Goal: Task Accomplishment & Management: Complete application form

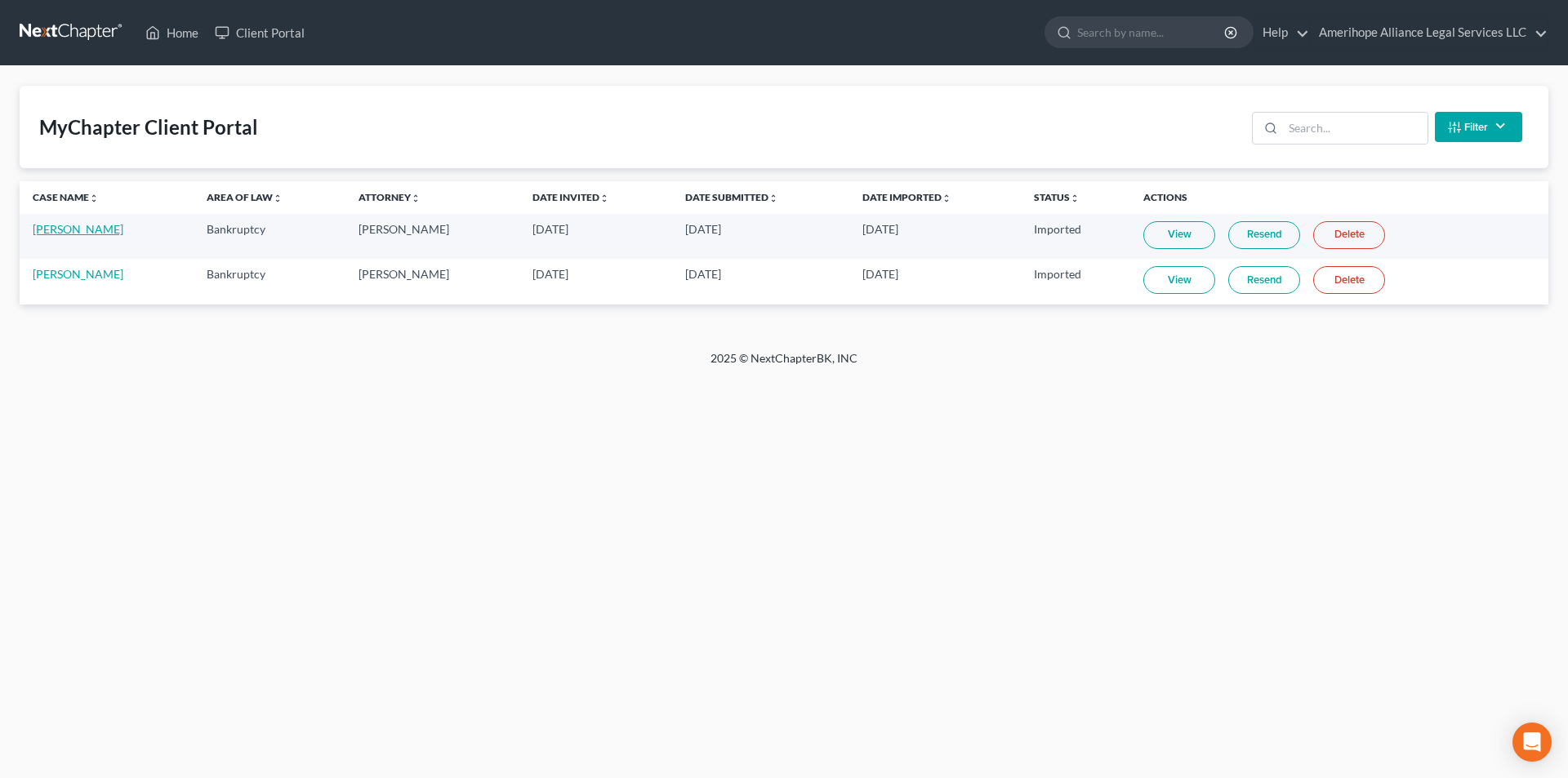
click at [60, 230] on link "[PERSON_NAME]" at bounding box center [78, 229] width 90 height 14
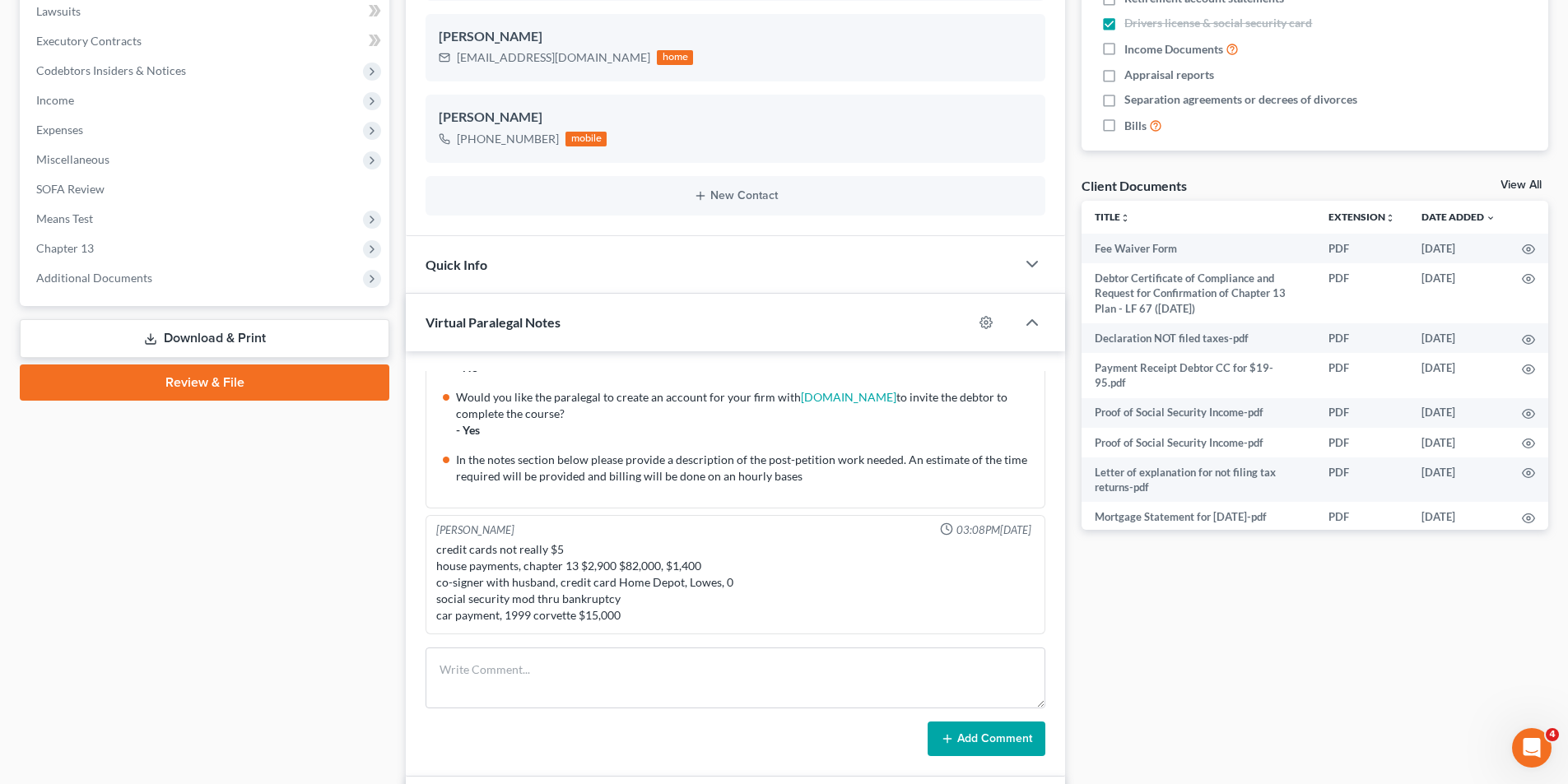
scroll to position [494, 0]
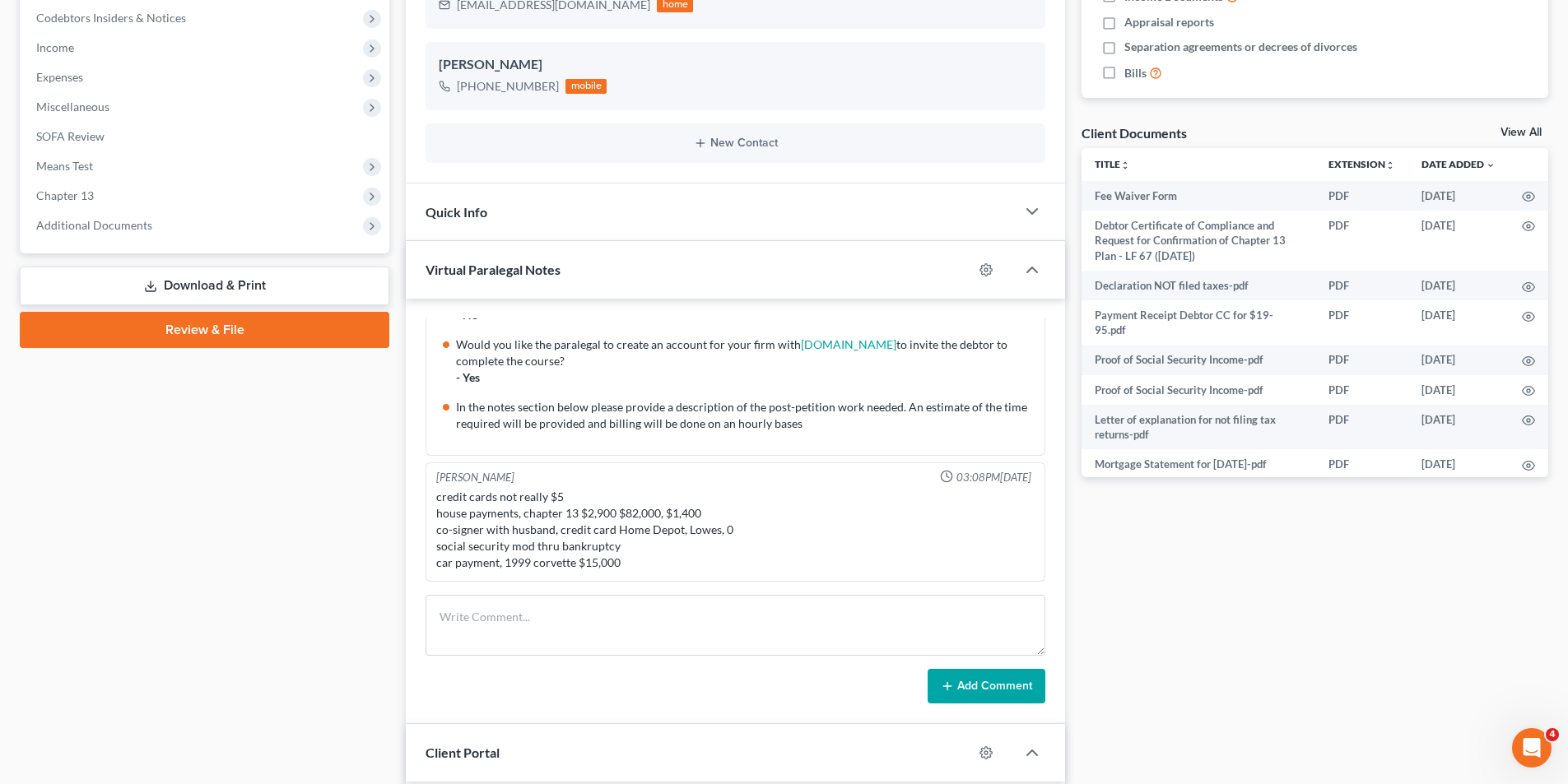
click at [285, 333] on link "Review & File" at bounding box center [204, 330] width 370 height 37
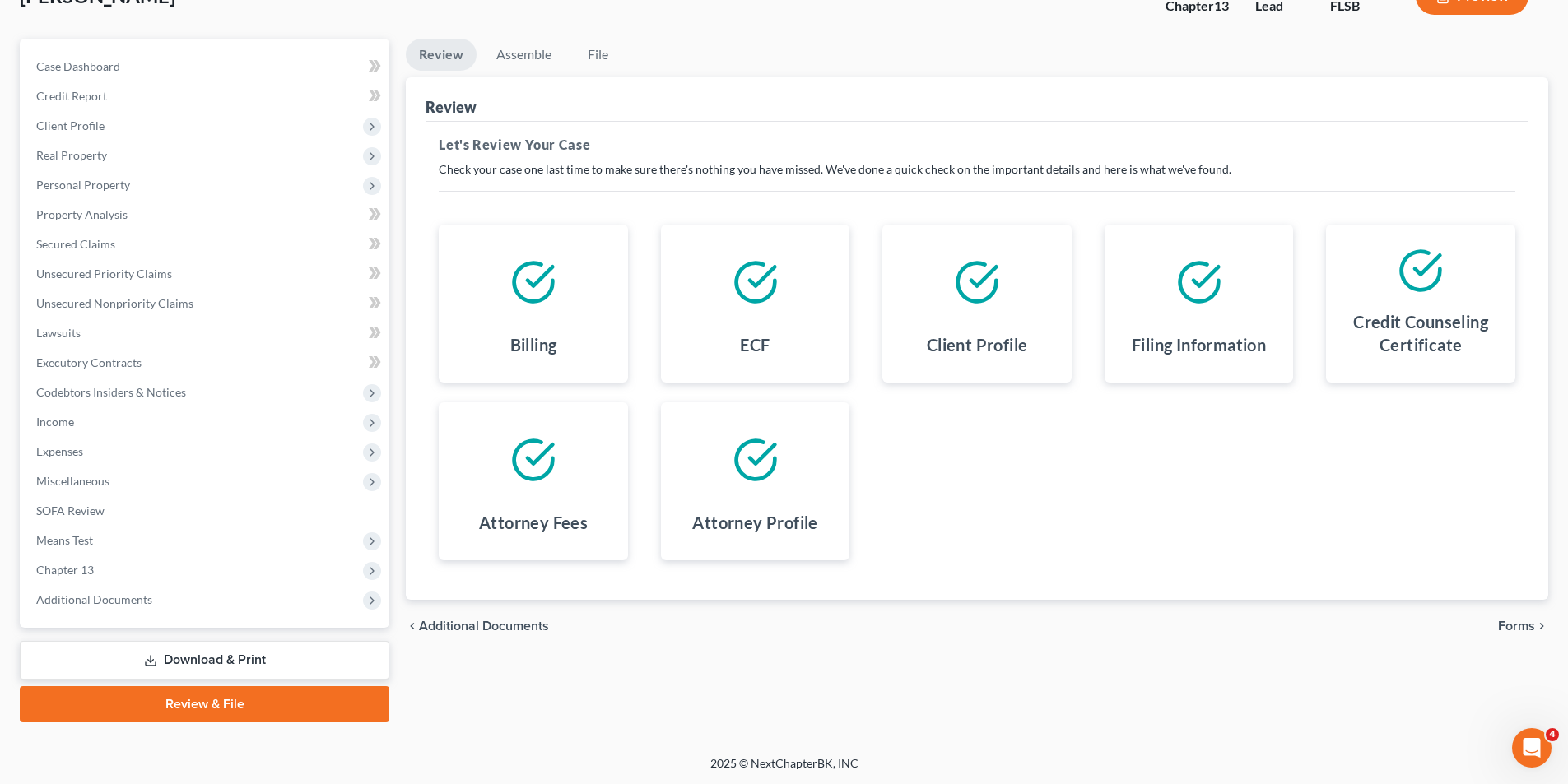
scroll to position [120, 0]
click at [295, 713] on link "Review & File" at bounding box center [204, 704] width 370 height 37
click at [312, 707] on link "Review & File" at bounding box center [204, 704] width 370 height 37
click at [293, 711] on link "Review & File" at bounding box center [204, 704] width 370 height 37
click at [290, 712] on link "Review & File" at bounding box center [204, 704] width 370 height 37
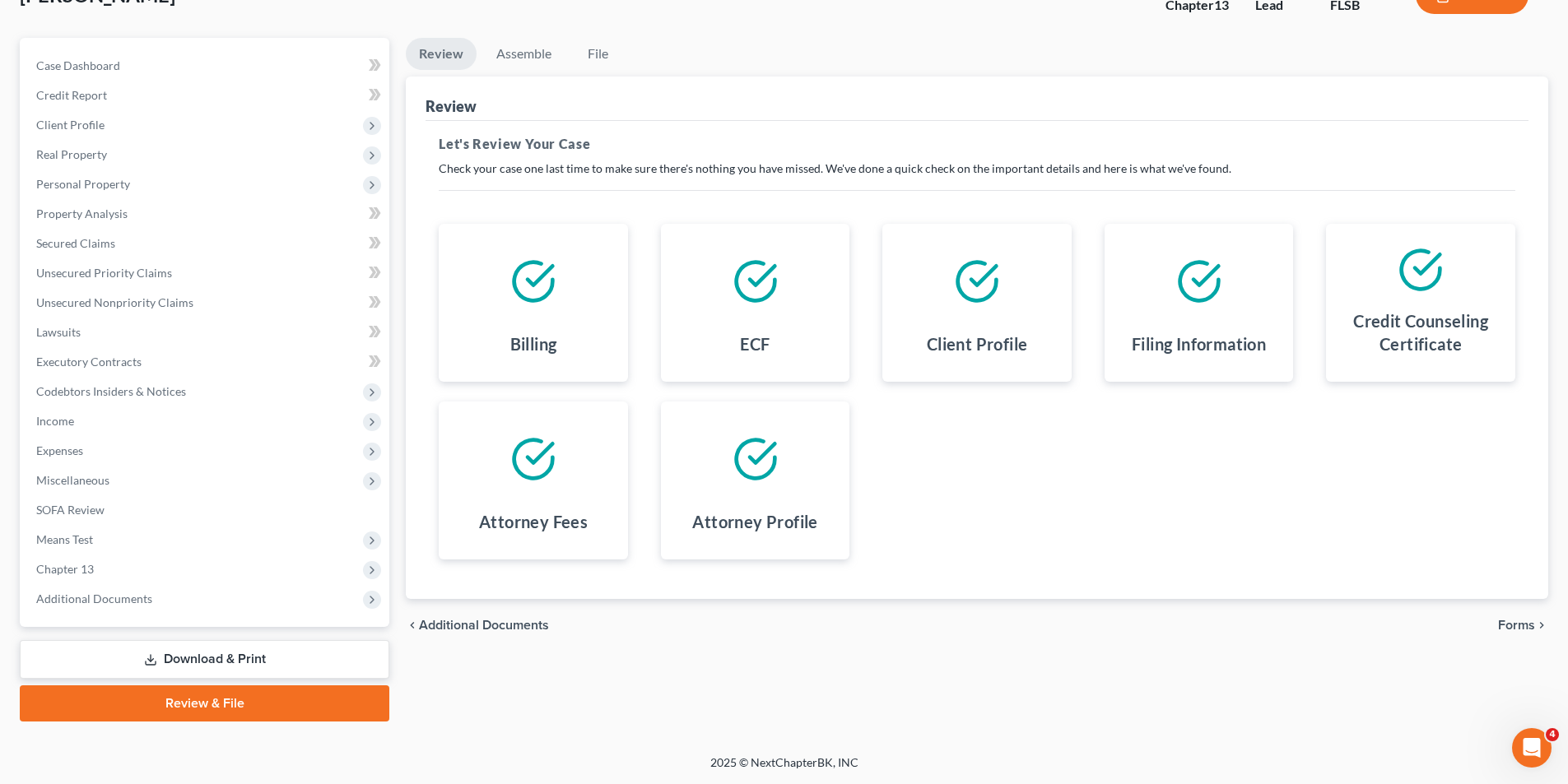
click at [280, 697] on link "Review & File" at bounding box center [204, 704] width 370 height 37
click at [260, 701] on link "Review & File" at bounding box center [204, 704] width 370 height 37
click at [257, 698] on link "Review & File" at bounding box center [204, 704] width 370 height 37
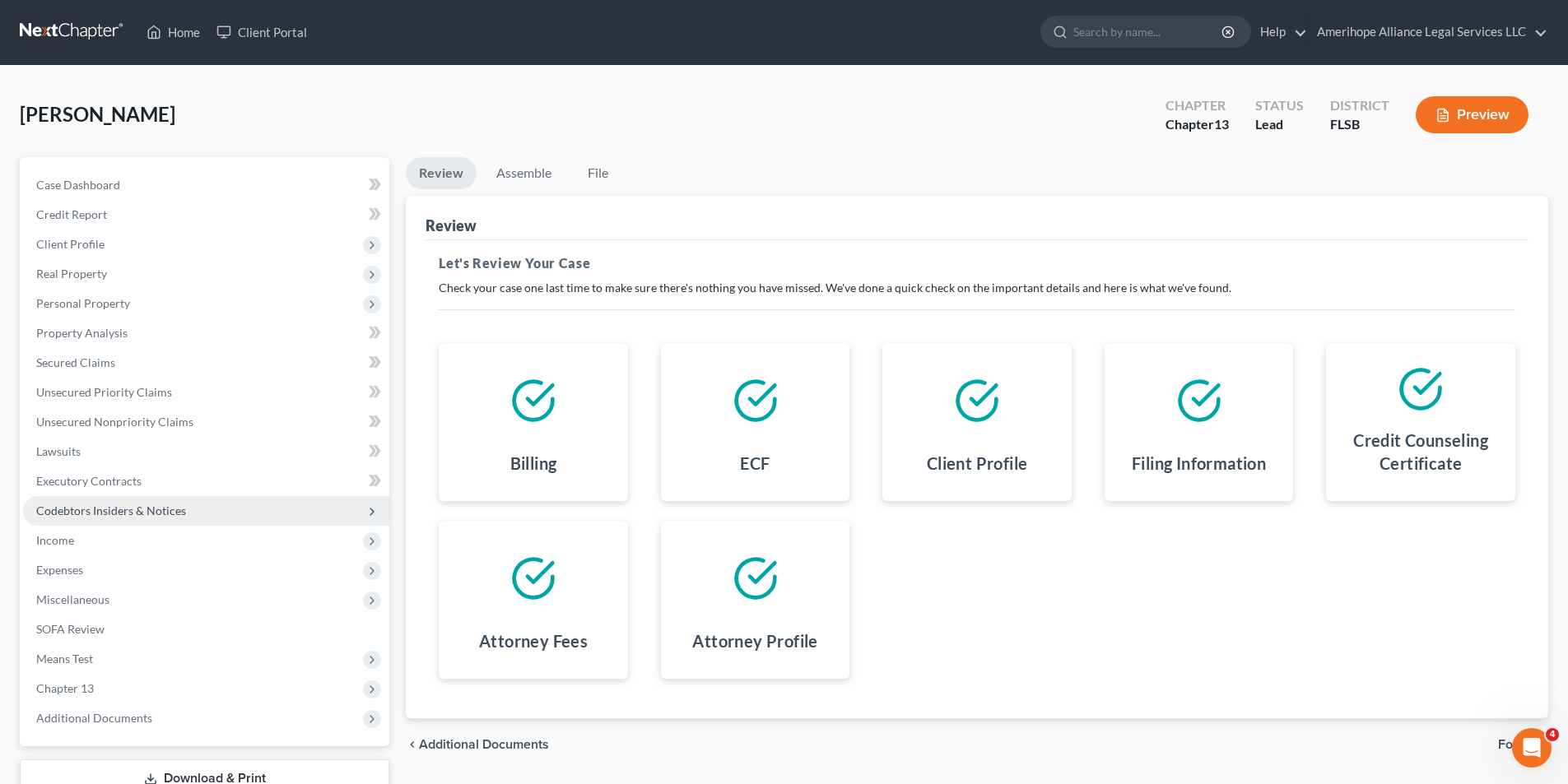
scroll to position [0, 0]
click at [605, 172] on link "File" at bounding box center [597, 173] width 53 height 32
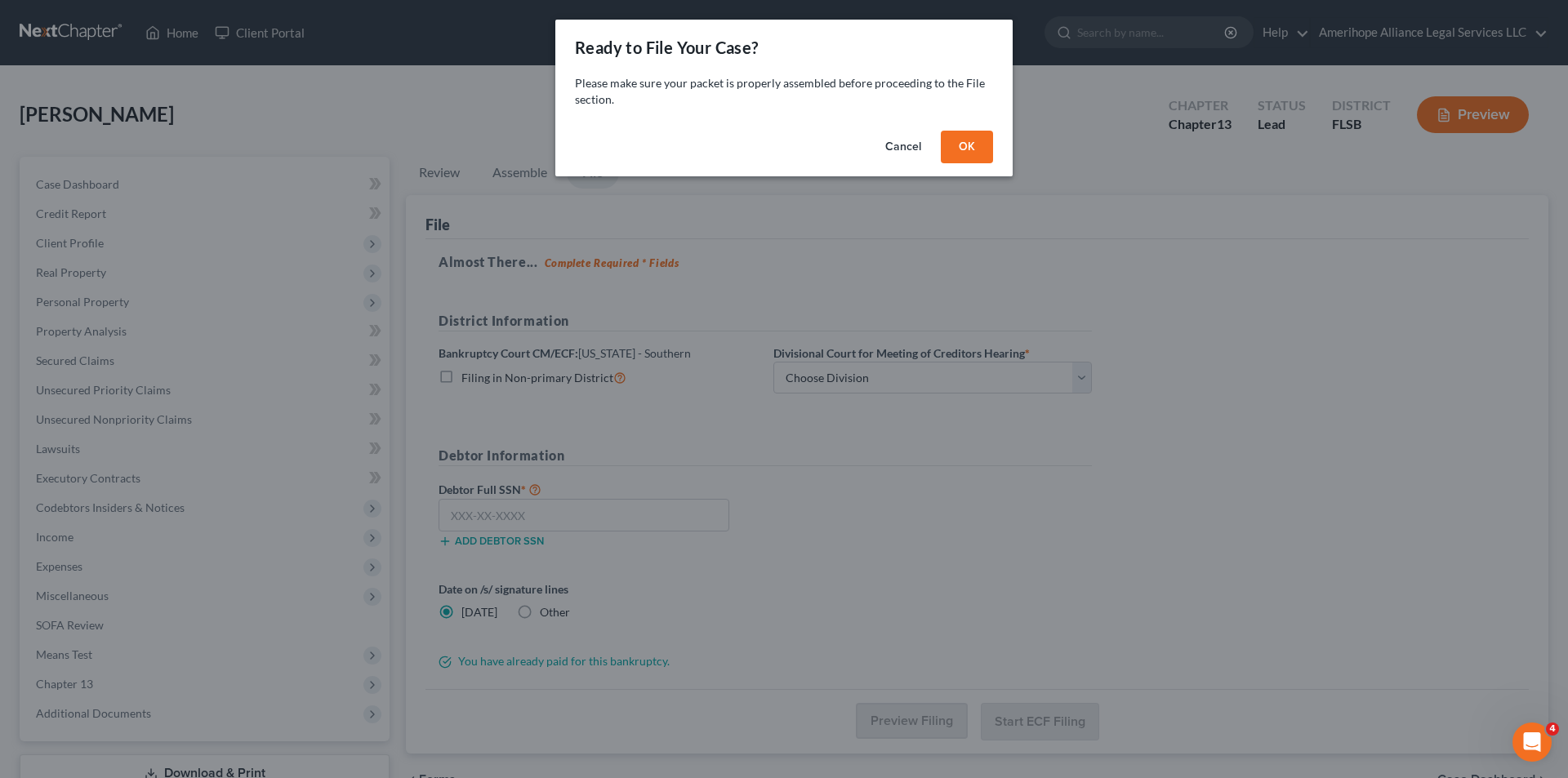
click at [971, 146] on button "OK" at bounding box center [967, 147] width 52 height 32
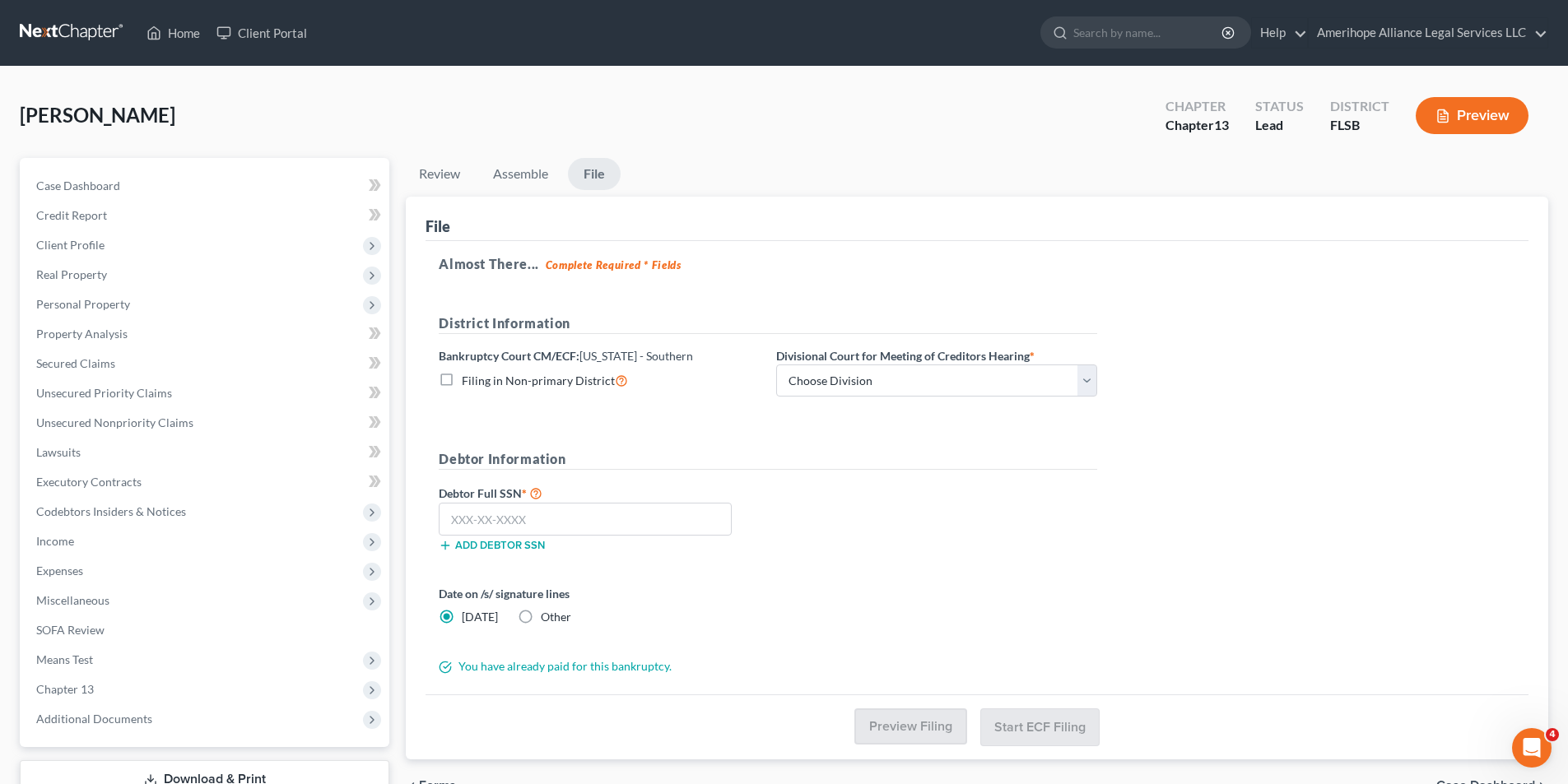
click at [462, 381] on label "Filing in Non-primary District" at bounding box center [545, 381] width 167 height 19
click at [469, 381] on input "Filing in Non-primary District" at bounding box center [474, 377] width 11 height 11
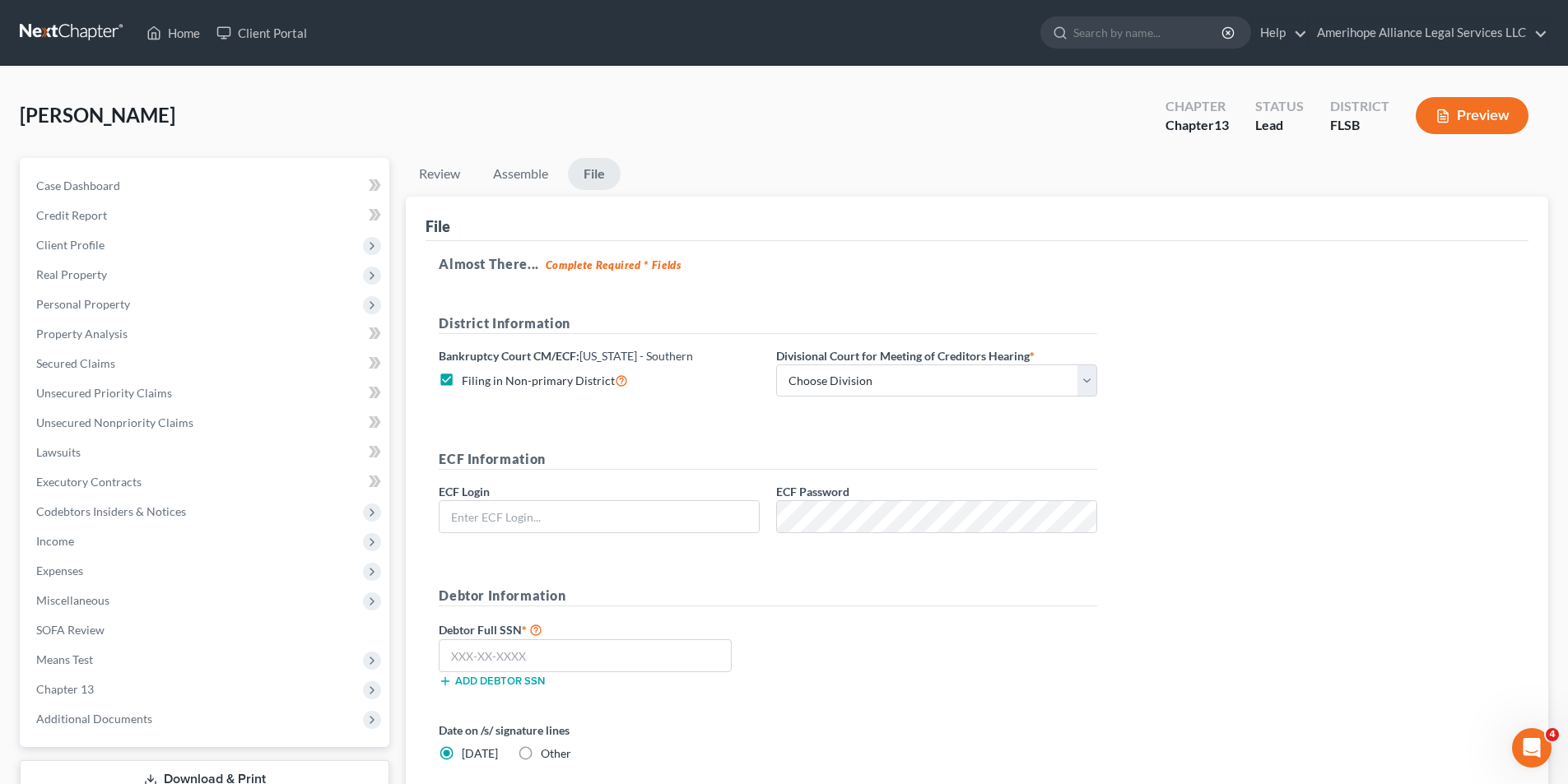
click at [462, 381] on label "Filing in Non-primary District" at bounding box center [545, 381] width 167 height 19
click at [469, 381] on input "Filing in Non-primary District" at bounding box center [474, 377] width 11 height 11
checkbox input "false"
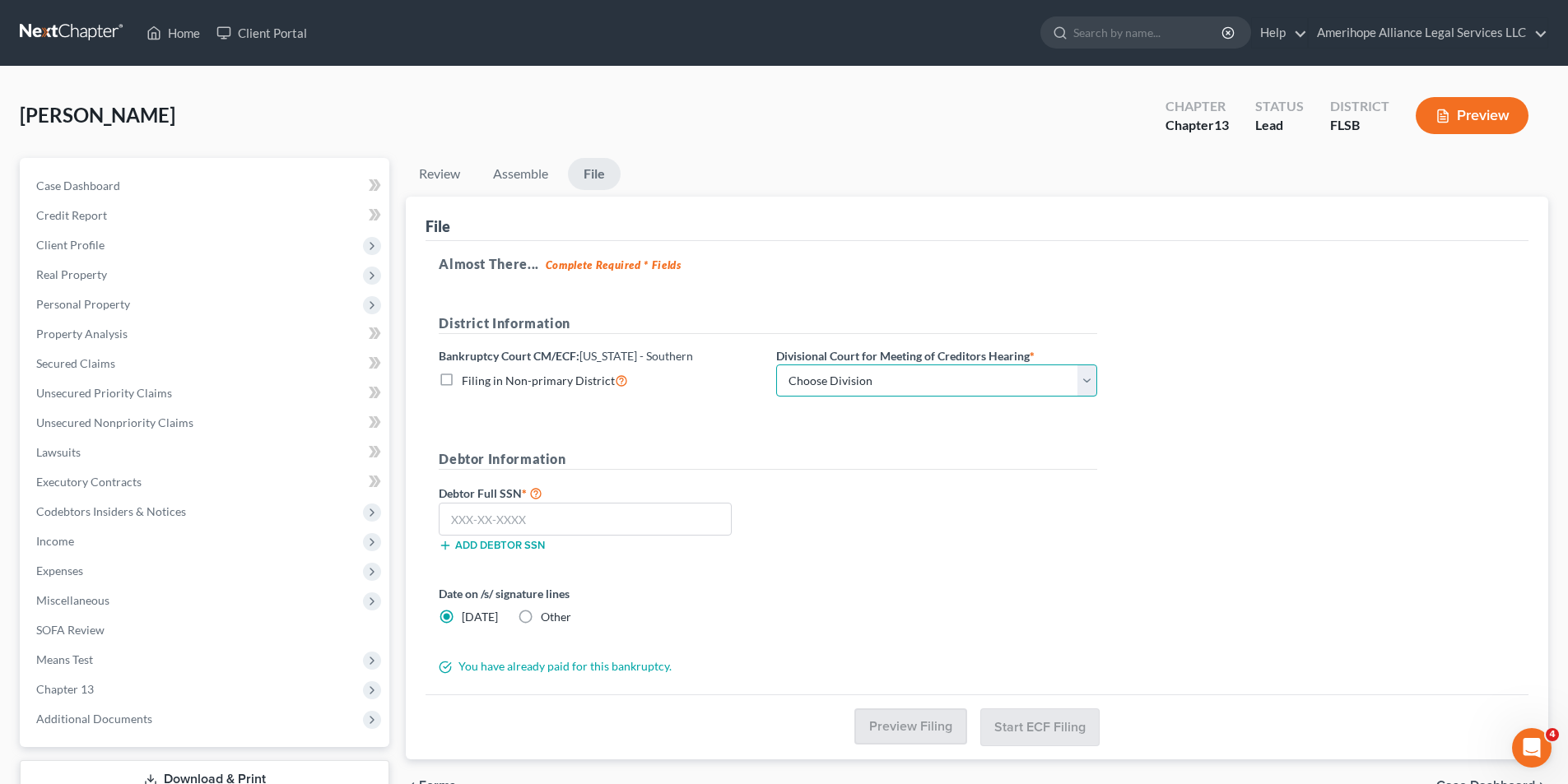
click at [840, 377] on select "Choose Division Fort Lauderdale Miami West Palm Beach" at bounding box center [937, 381] width 321 height 33
select select "2"
click at [776, 365] on select "Choose Division Fort Lauderdale Miami West Palm Beach" at bounding box center [937, 381] width 321 height 33
click at [763, 463] on h5 "Debtor Information" at bounding box center [768, 459] width 658 height 21
click at [567, 528] on input "text" at bounding box center [586, 518] width 293 height 33
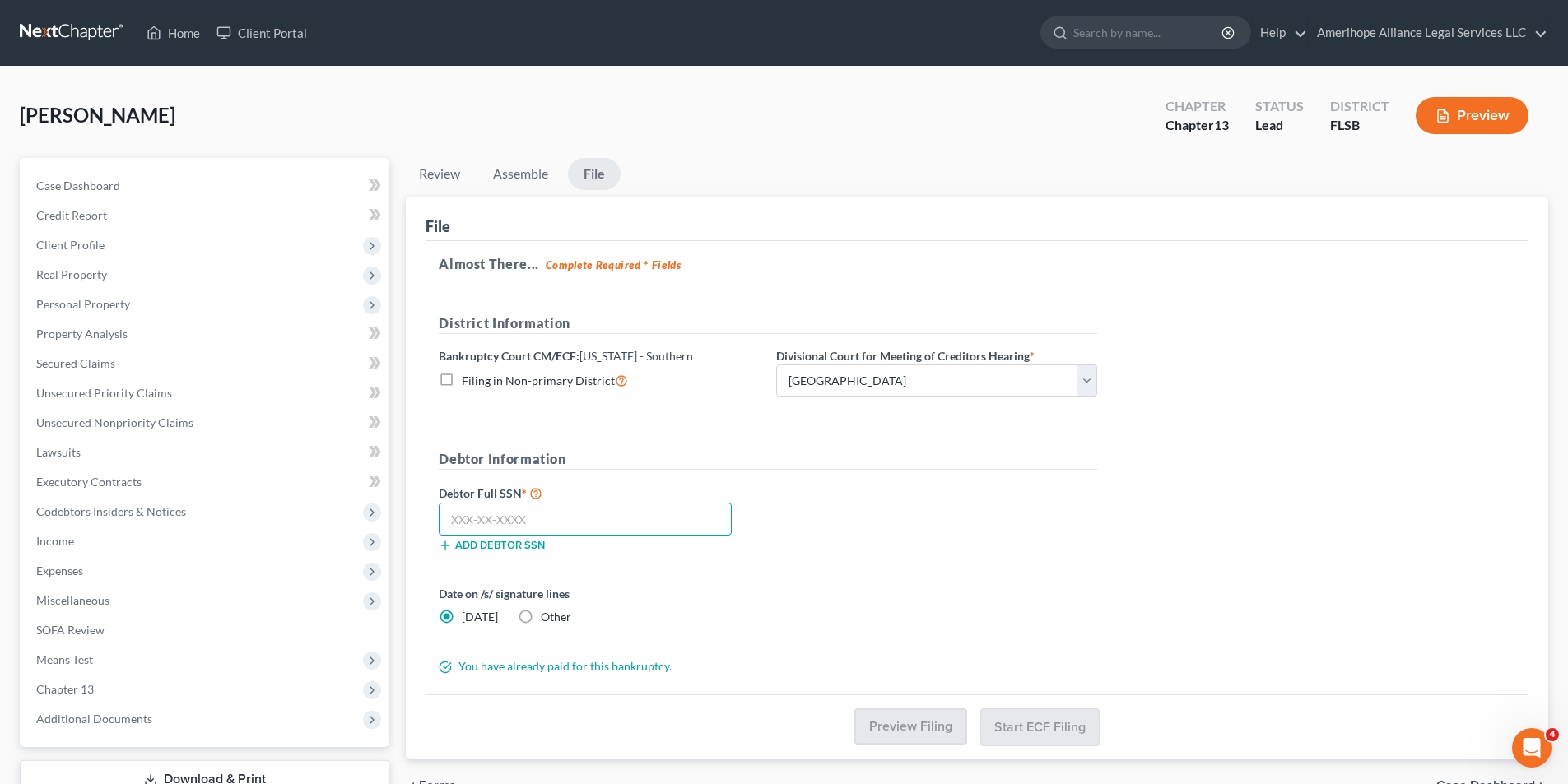
click at [605, 521] on input "text" at bounding box center [586, 518] width 293 height 33
type input "126-40-5312"
click at [838, 565] on div "Debtor Full SSN * 126-40-5312 Add debtor SSN" at bounding box center [767, 523] width 675 height 82
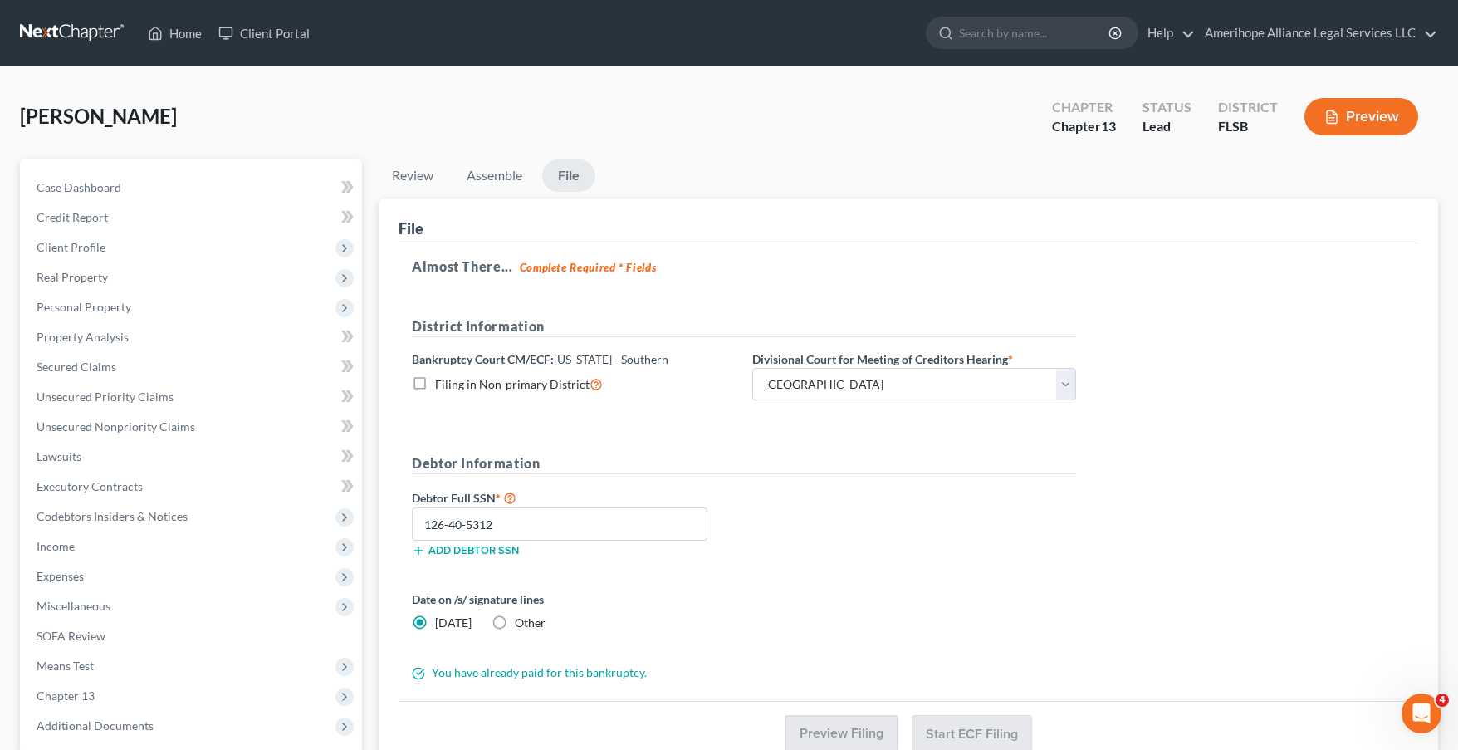
click at [435, 381] on label "Filing in Non-primary District" at bounding box center [519, 384] width 168 height 19
click at [442, 381] on input "Filing in Non-primary District" at bounding box center [447, 380] width 11 height 11
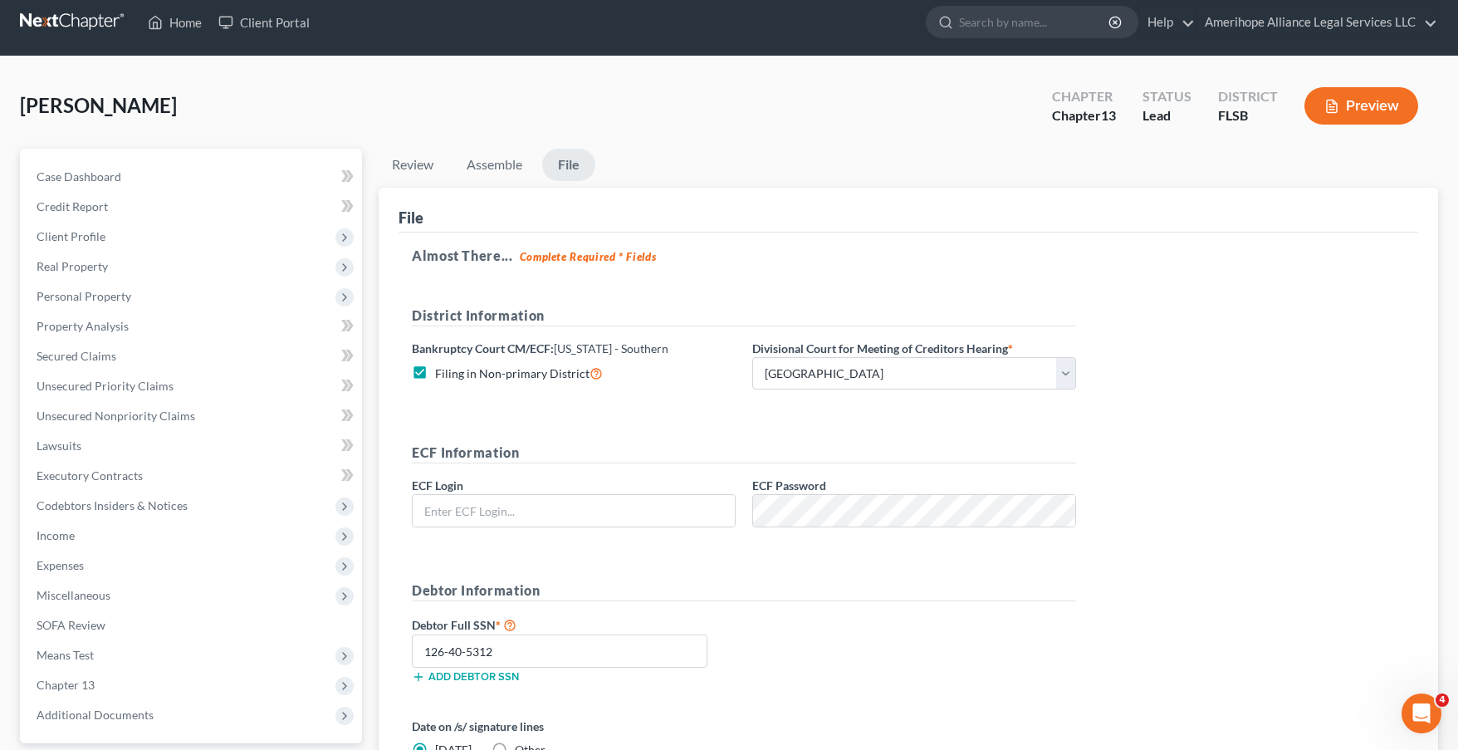
scroll to position [83, 0]
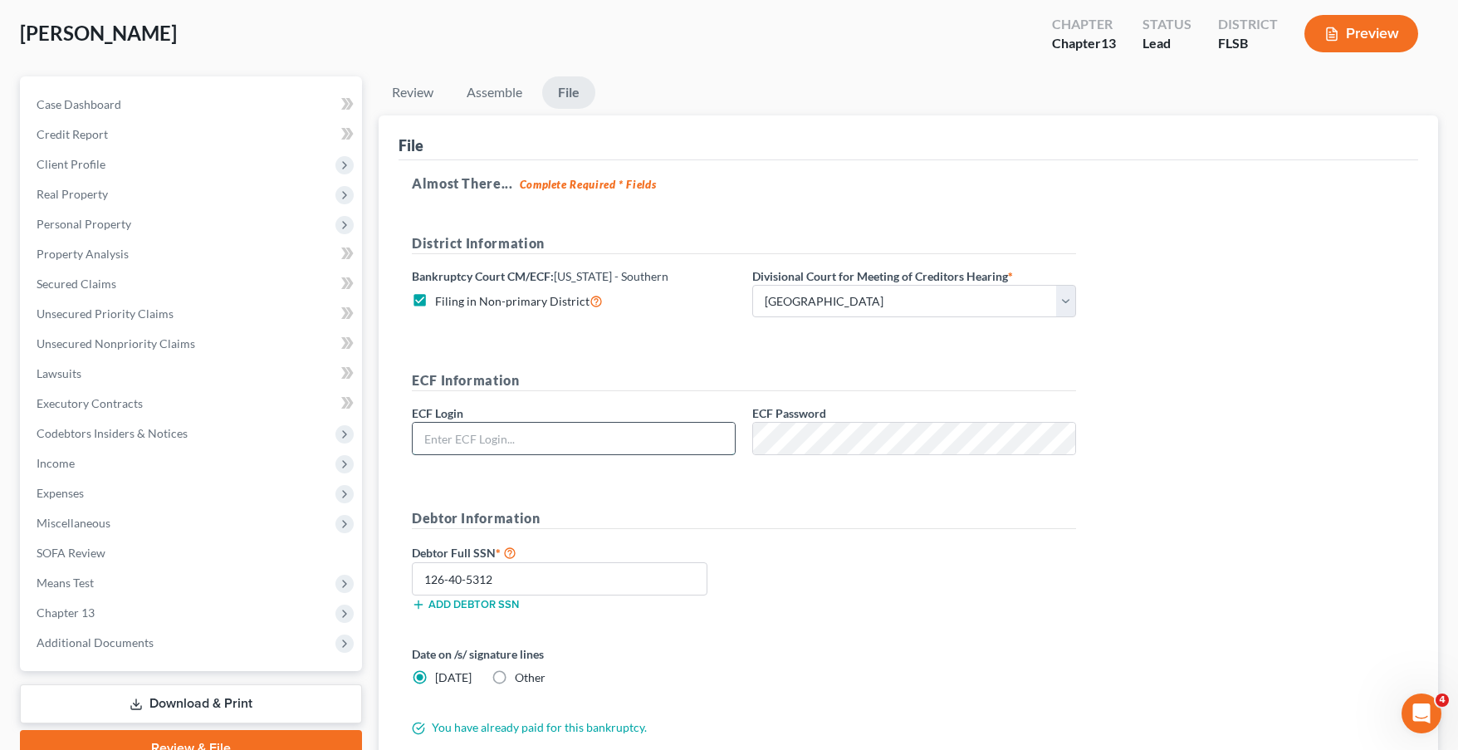
click at [624, 440] on input "text" at bounding box center [574, 439] width 322 height 32
click at [629, 440] on input "text" at bounding box center [574, 439] width 322 height 32
click at [732, 360] on form "District Information Bankruptcy Court CM/ECF: Florida - Southern Filing in Non-…" at bounding box center [744, 484] width 664 height 502
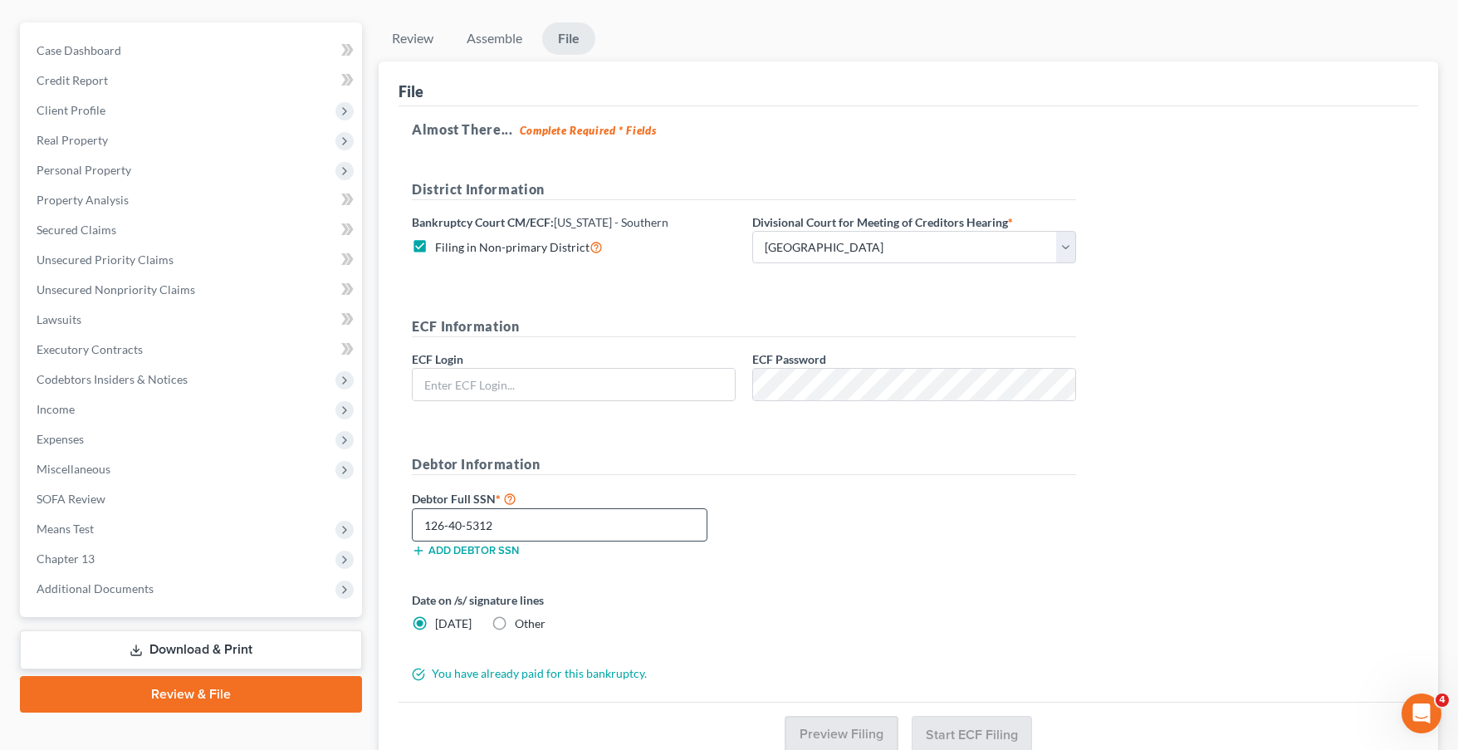
scroll to position [105, 0]
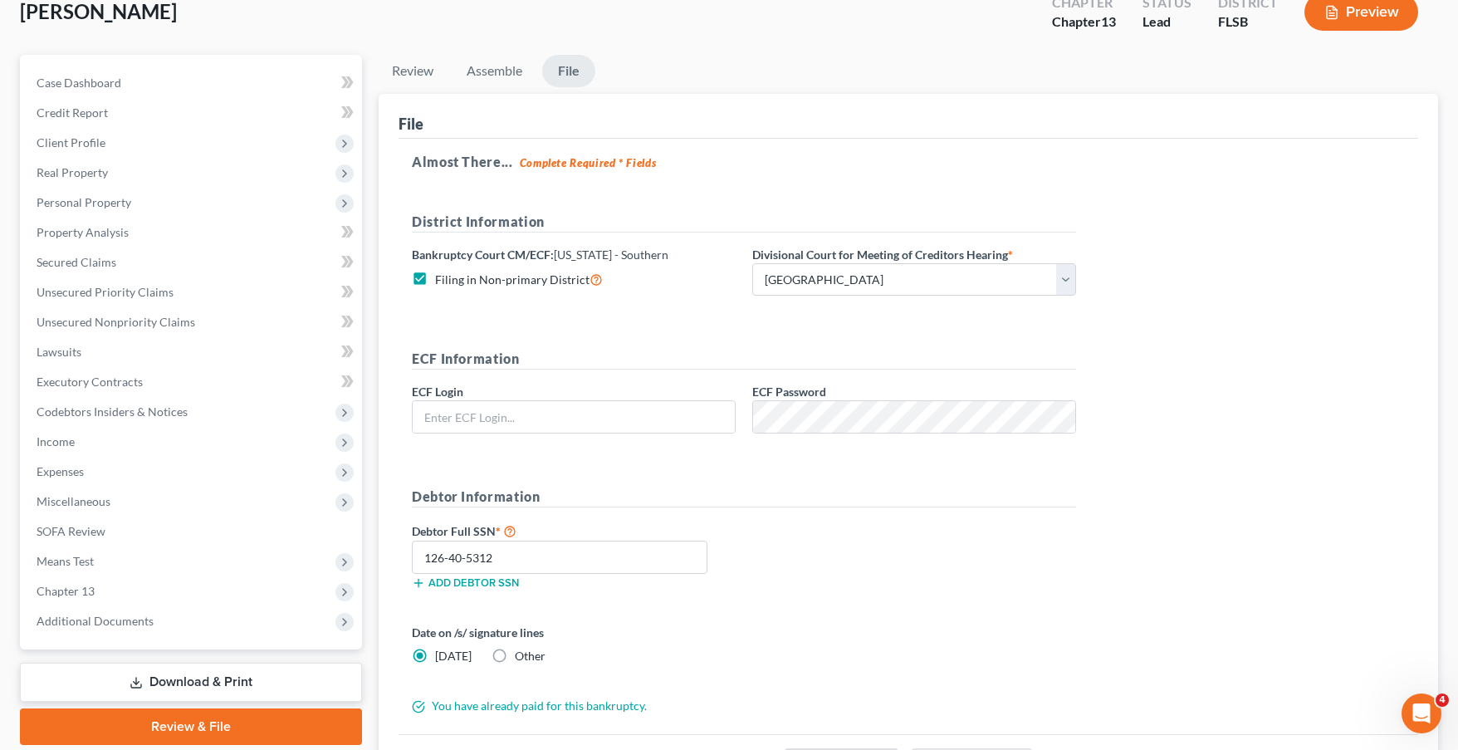
click at [435, 276] on label "Filing in Non-primary District" at bounding box center [519, 279] width 168 height 19
click at [442, 276] on input "Filing in Non-primary District" at bounding box center [447, 275] width 11 height 11
checkbox input "false"
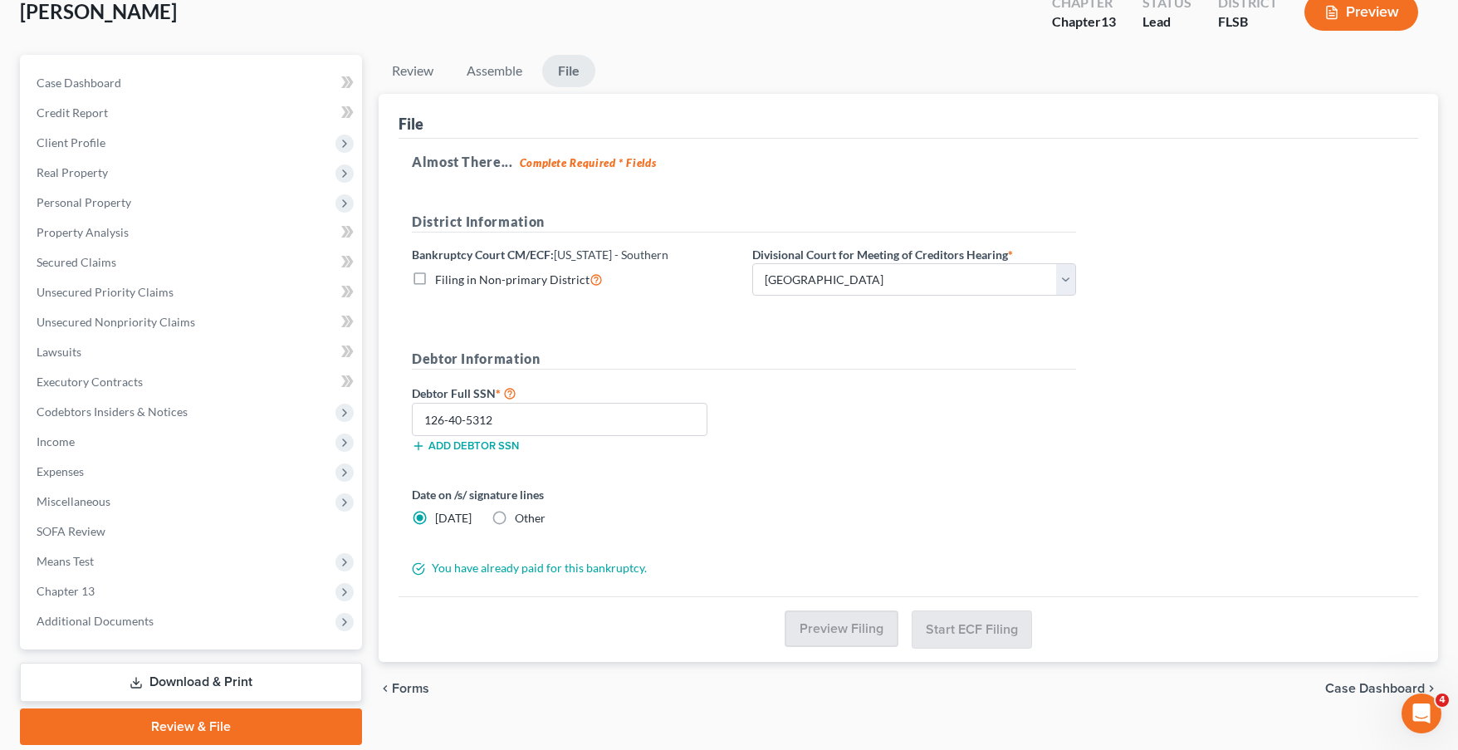
click at [600, 326] on form "District Information Bankruptcy Court CM/ECF: Florida - Southern Filing in Non-…" at bounding box center [744, 394] width 664 height 365
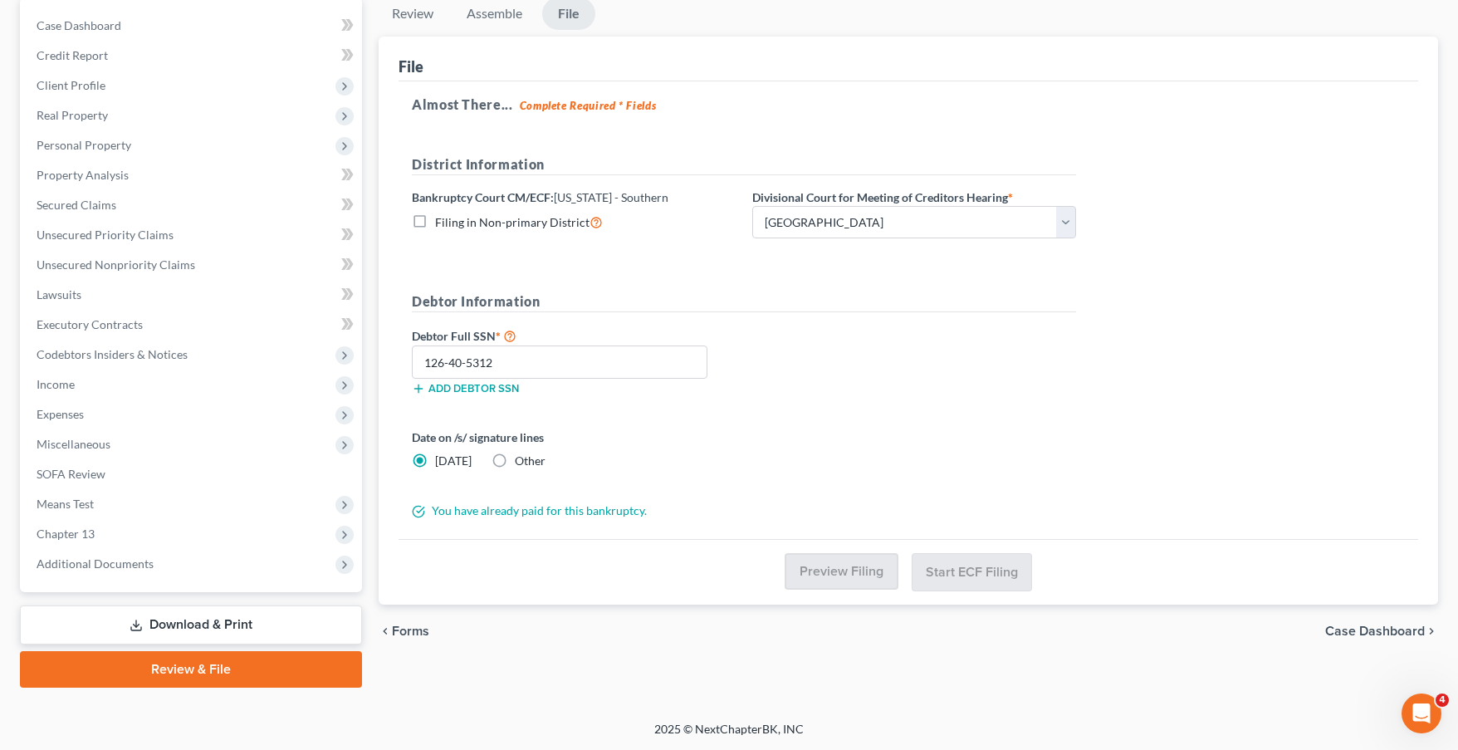
scroll to position [163, 0]
click at [620, 510] on div "You have already paid for this bankruptcy." at bounding box center [744, 510] width 681 height 17
click at [515, 461] on label "Other" at bounding box center [530, 460] width 31 height 17
click at [522, 461] on input "Other" at bounding box center [527, 457] width 11 height 11
radio input "true"
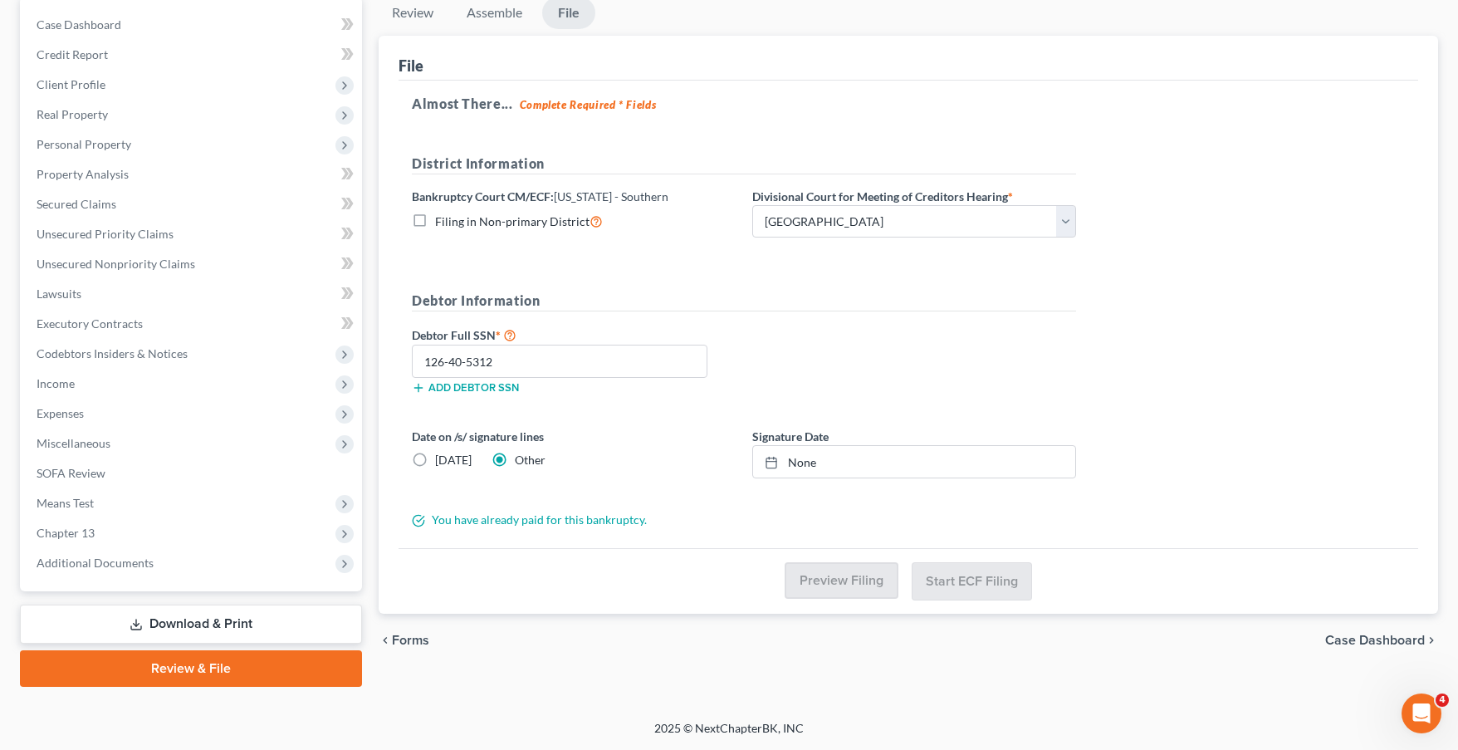
click at [435, 465] on label "Today" at bounding box center [453, 460] width 37 height 17
click at [442, 463] on input "Today" at bounding box center [447, 457] width 11 height 11
radio input "true"
radio input "false"
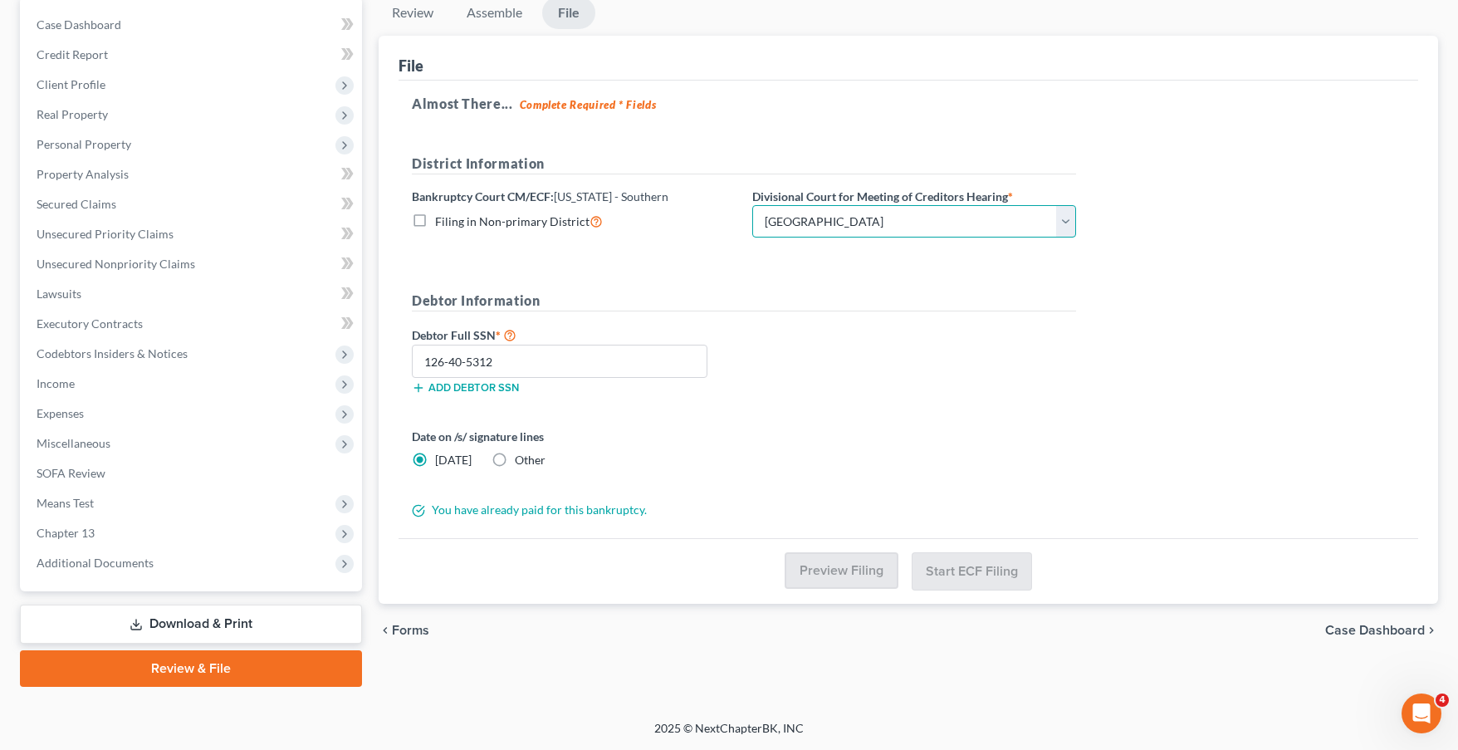
click at [1072, 210] on select "Choose Division Fort Lauderdale Miami West Palm Beach" at bounding box center [914, 221] width 324 height 33
click at [752, 205] on select "Choose Division Fort Lauderdale Miami West Palm Beach" at bounding box center [914, 221] width 324 height 33
click at [884, 362] on div "Debtor Full SSN * 126-40-5312 Add debtor SSN" at bounding box center [744, 366] width 681 height 83
click at [662, 281] on form "District Information Bankruptcy Court CM/ECF: Florida - Southern Filing in Non-…" at bounding box center [744, 336] width 664 height 365
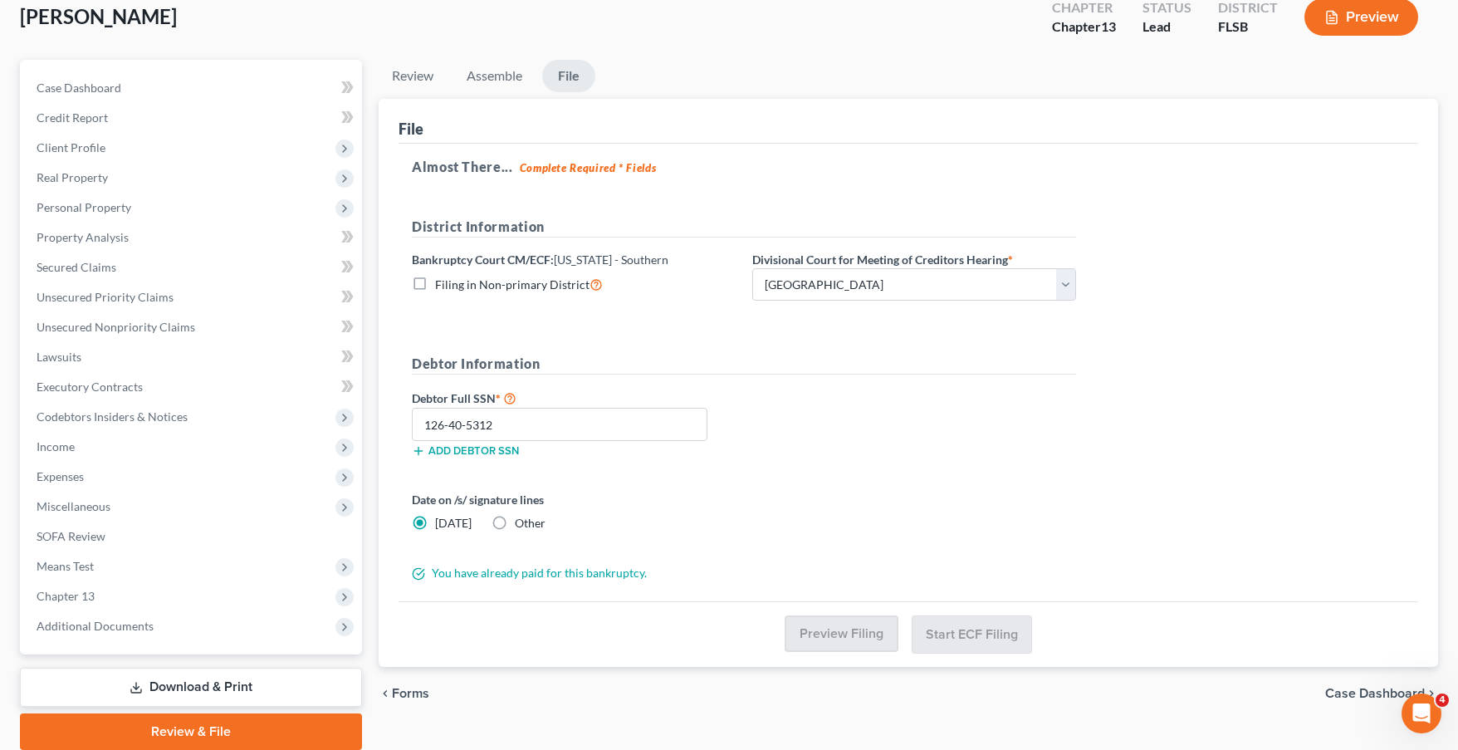
scroll to position [0, 0]
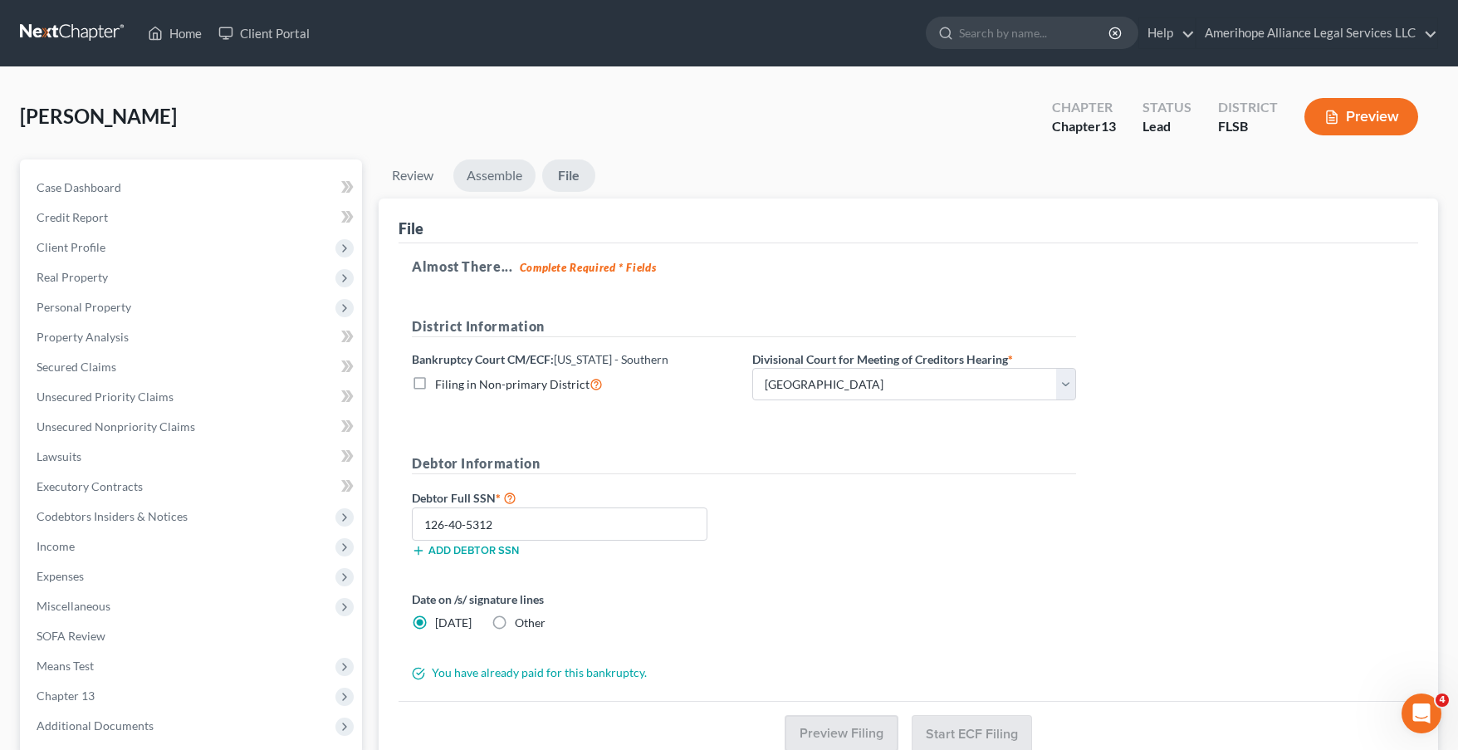
click at [509, 185] on link "Assemble" at bounding box center [494, 175] width 82 height 32
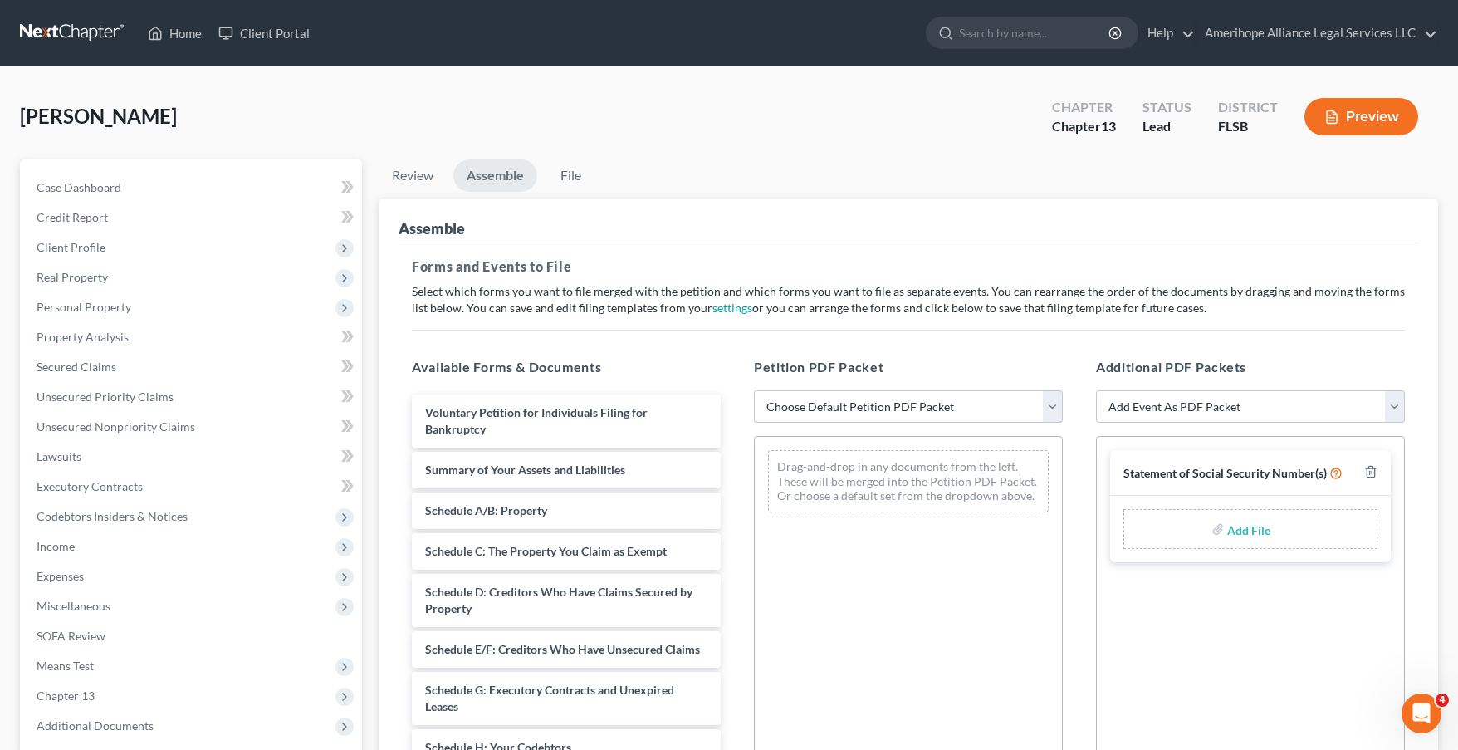
click at [1055, 409] on select "Choose Default Petition PDF Packet Emergency Filing (Voluntary Petition and Cre…" at bounding box center [908, 406] width 309 height 33
select select "1"
click at [754, 390] on select "Choose Default Petition PDF Packet Emergency Filing (Voluntary Petition and Cre…" at bounding box center [908, 406] width 309 height 33
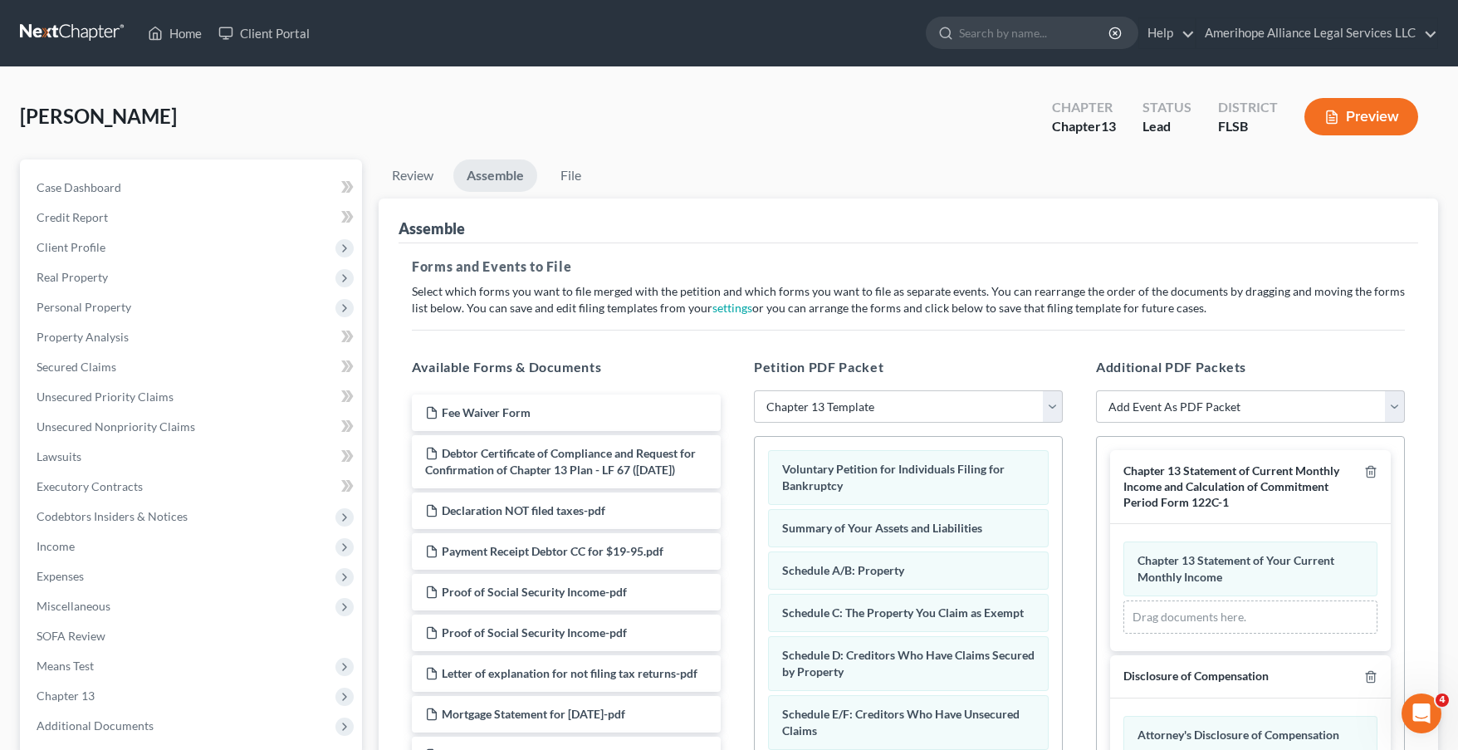
click at [1034, 326] on div "Forms and Events to File Select which forms you want to file merged with the pe…" at bounding box center [909, 584] width 1020 height 683
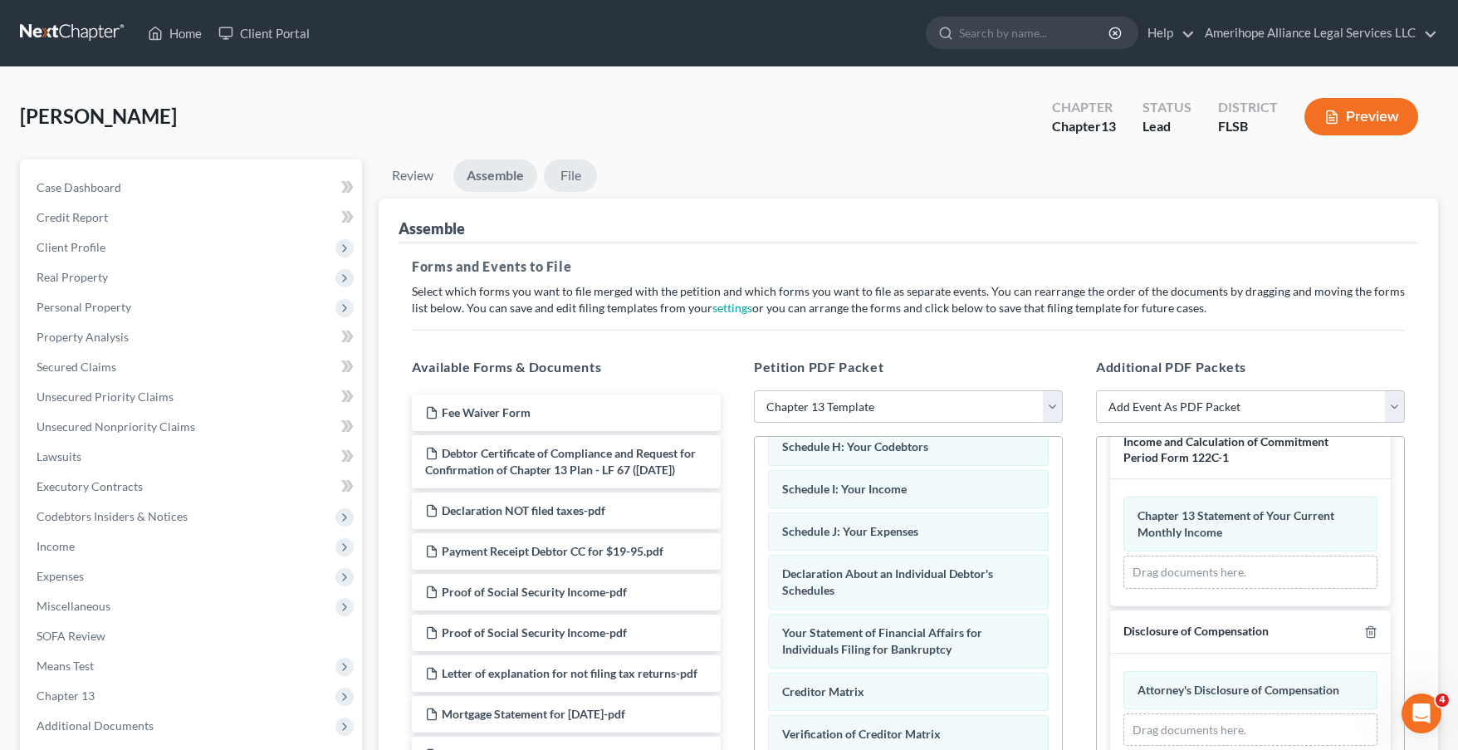
click at [561, 174] on link "File" at bounding box center [570, 175] width 53 height 32
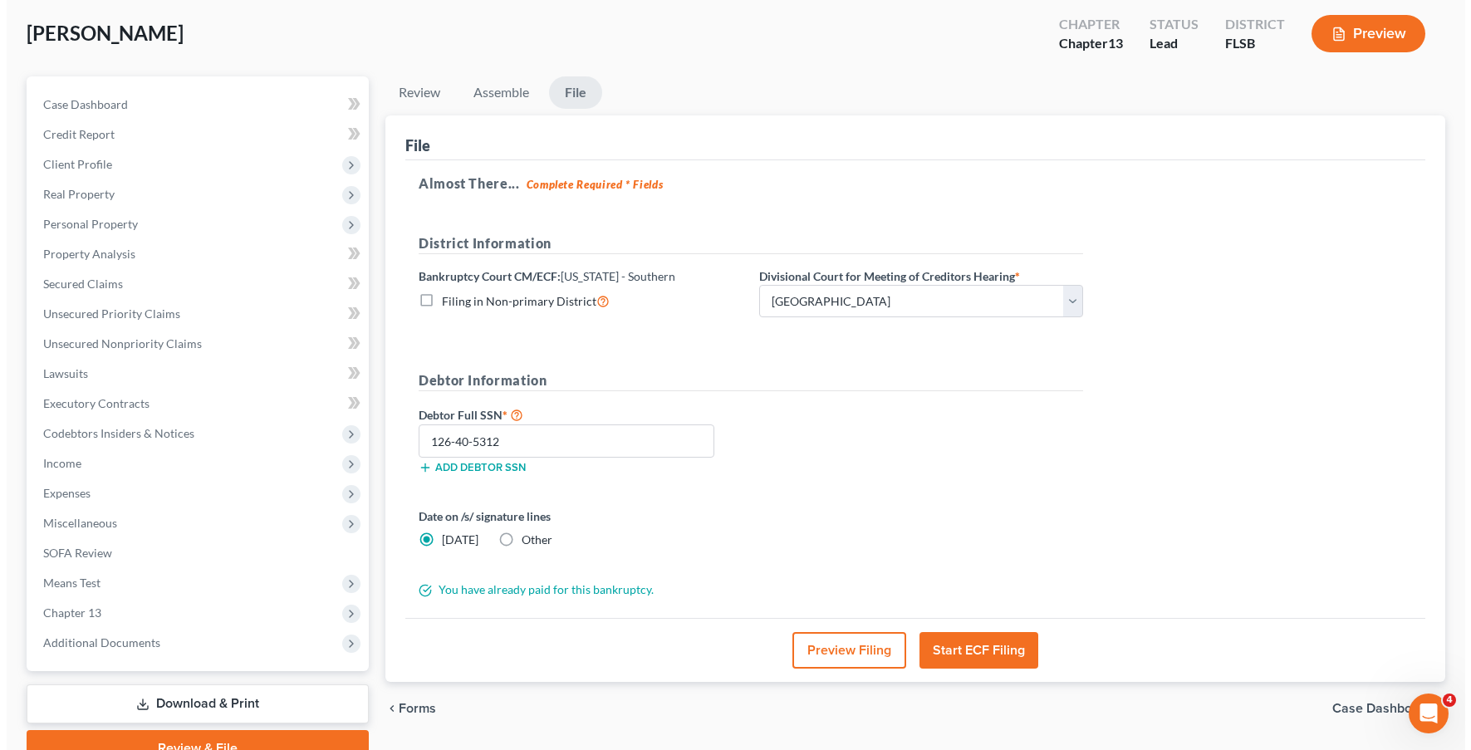
scroll to position [163, 0]
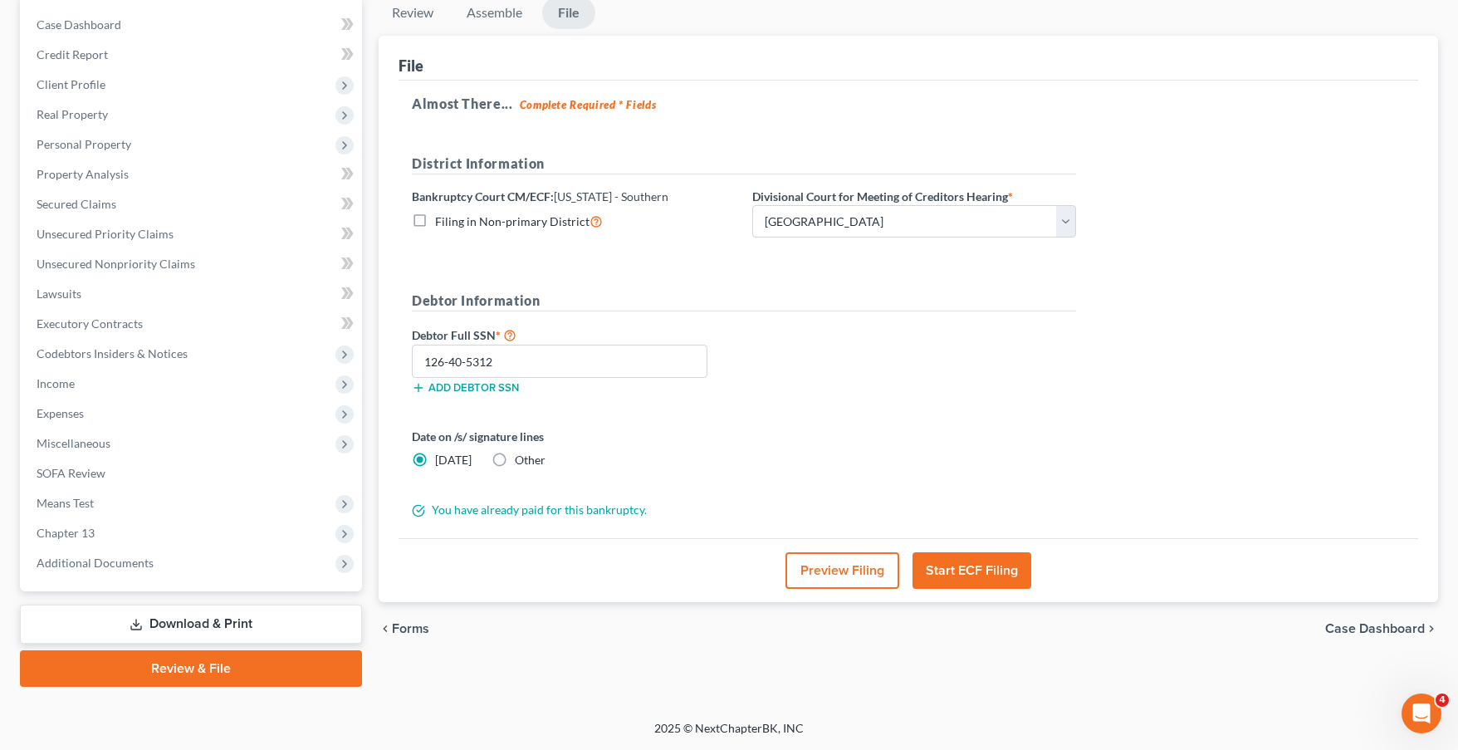
click at [982, 565] on button "Start ECF Filing" at bounding box center [972, 570] width 119 height 37
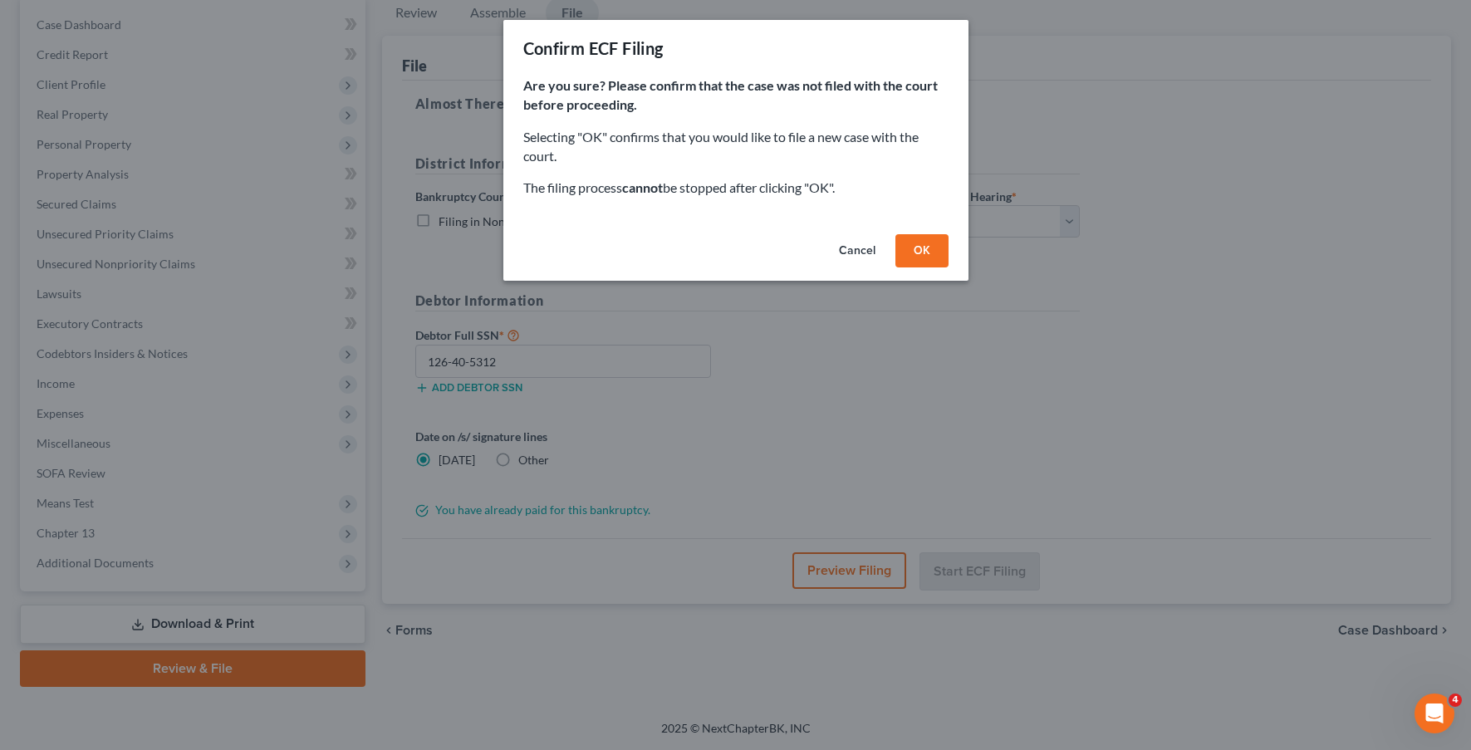
click at [914, 244] on button "OK" at bounding box center [921, 250] width 53 height 33
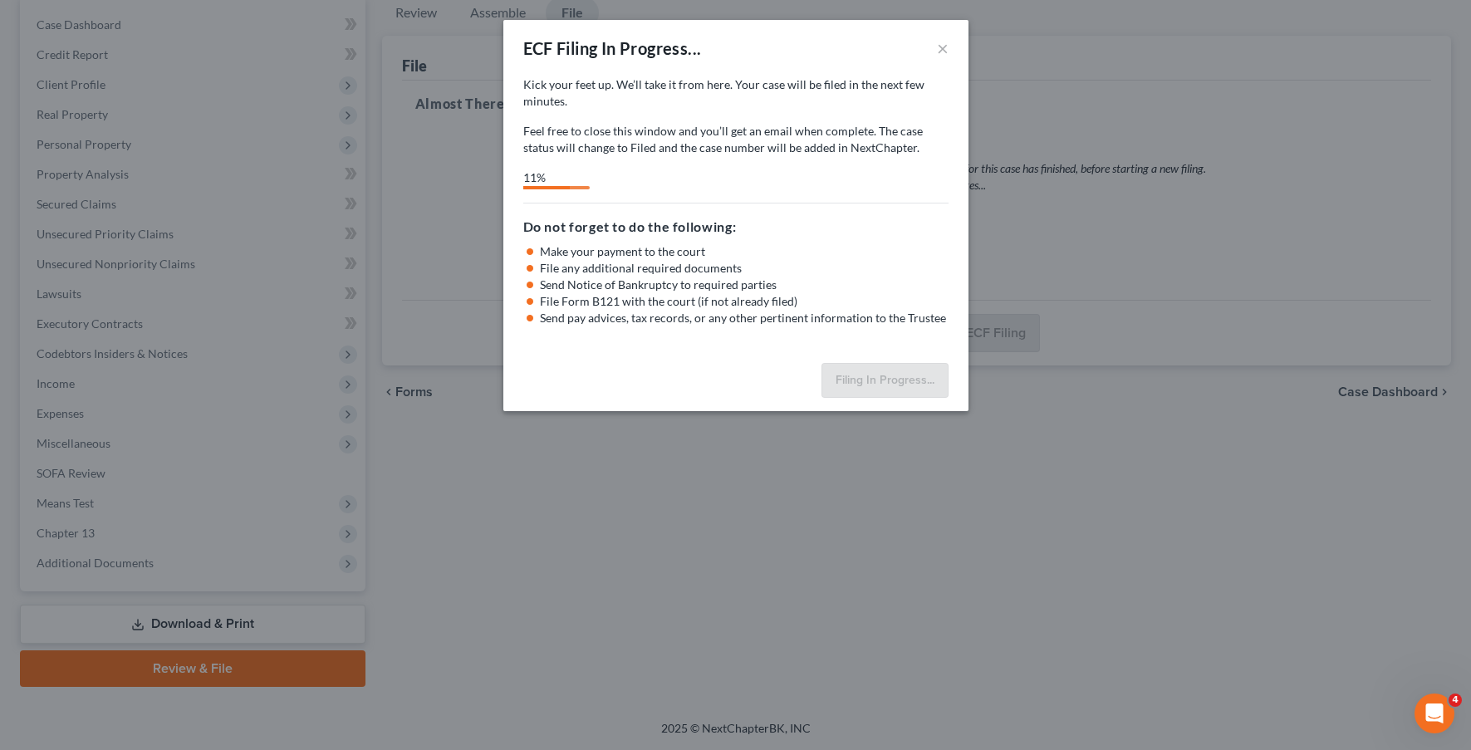
select select "2"
